Goal: Learn about a topic

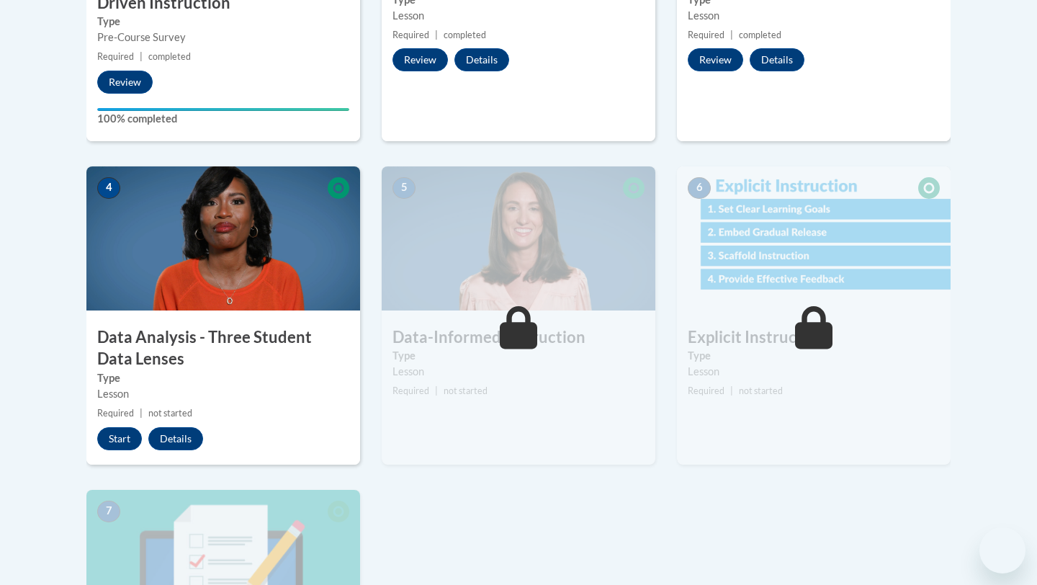
scroll to position [676, 0]
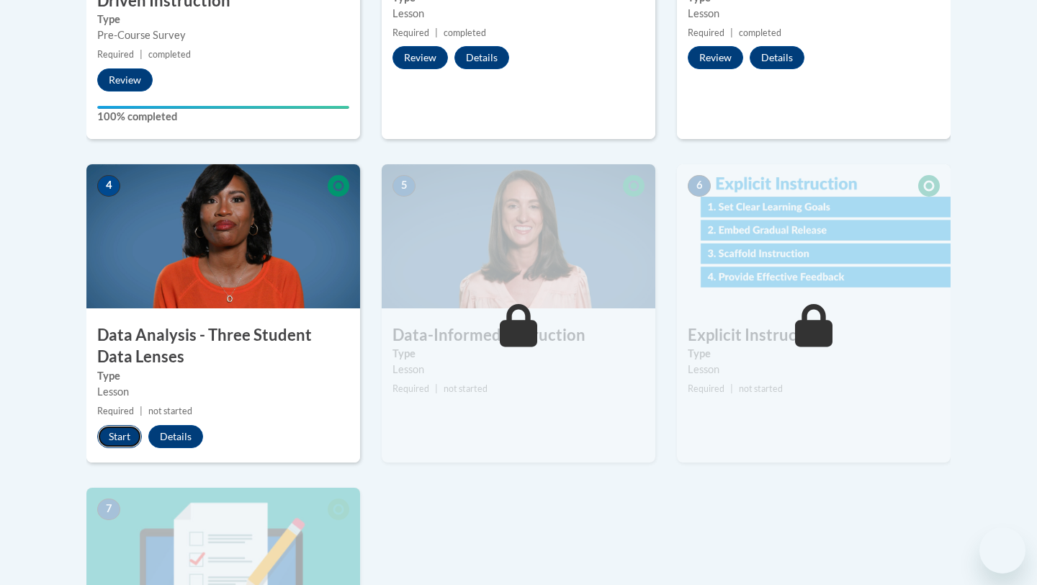
click at [112, 430] on button "Start" at bounding box center [119, 436] width 45 height 23
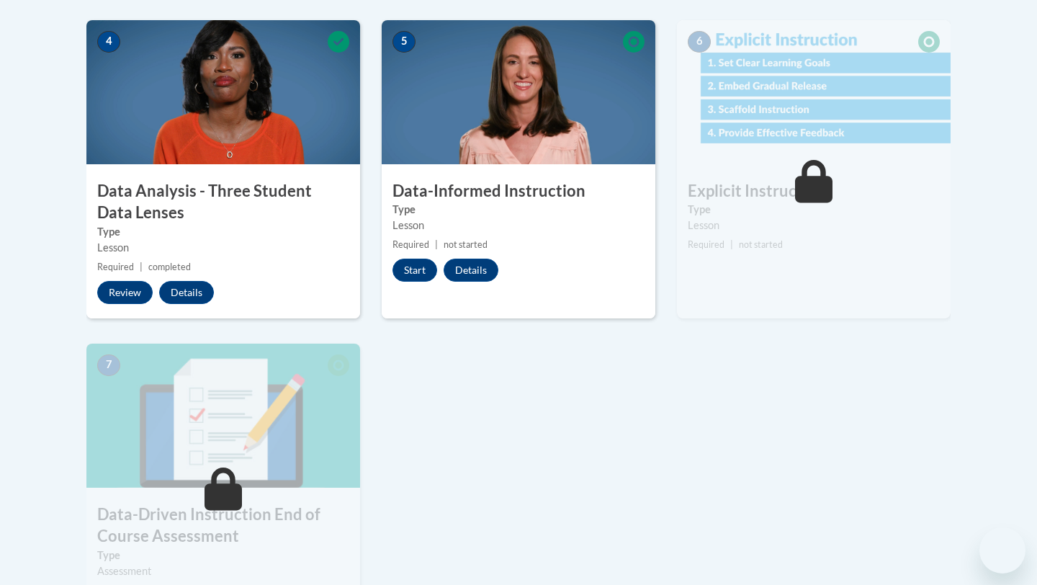
scroll to position [847, 0]
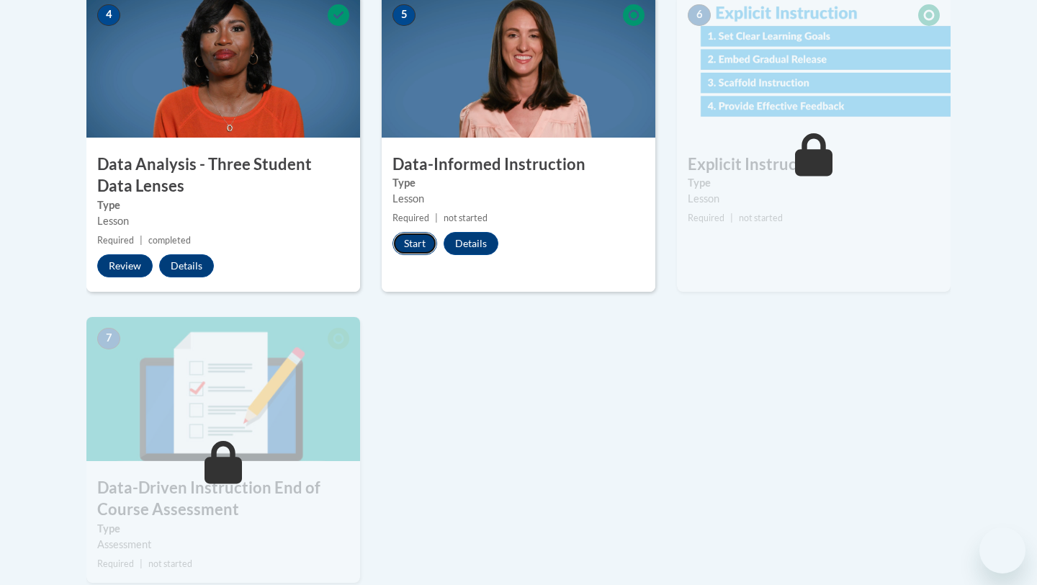
click at [411, 250] on button "Start" at bounding box center [414, 243] width 45 height 23
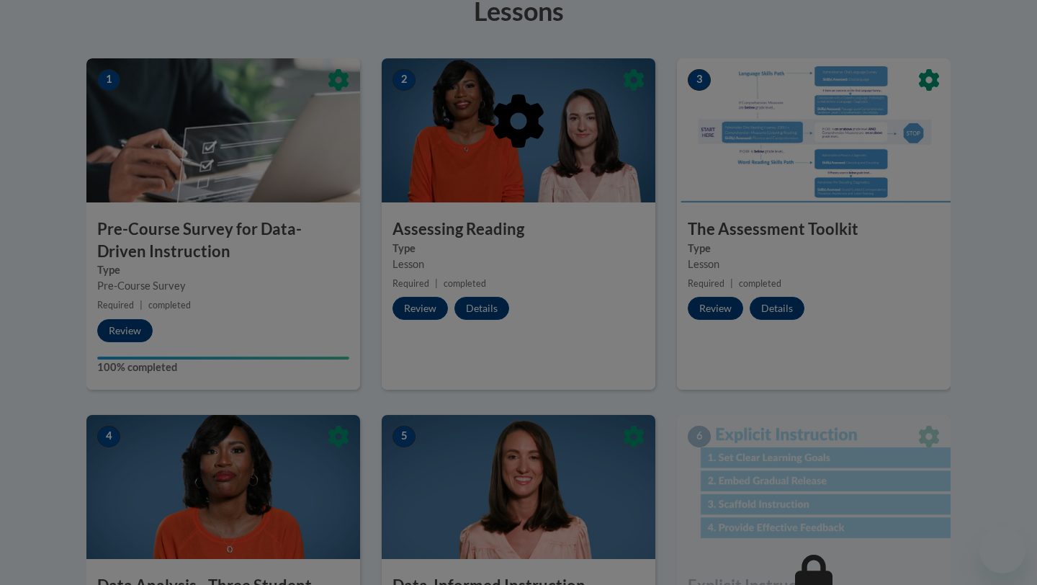
scroll to position [717, 0]
